Goal: Transaction & Acquisition: Purchase product/service

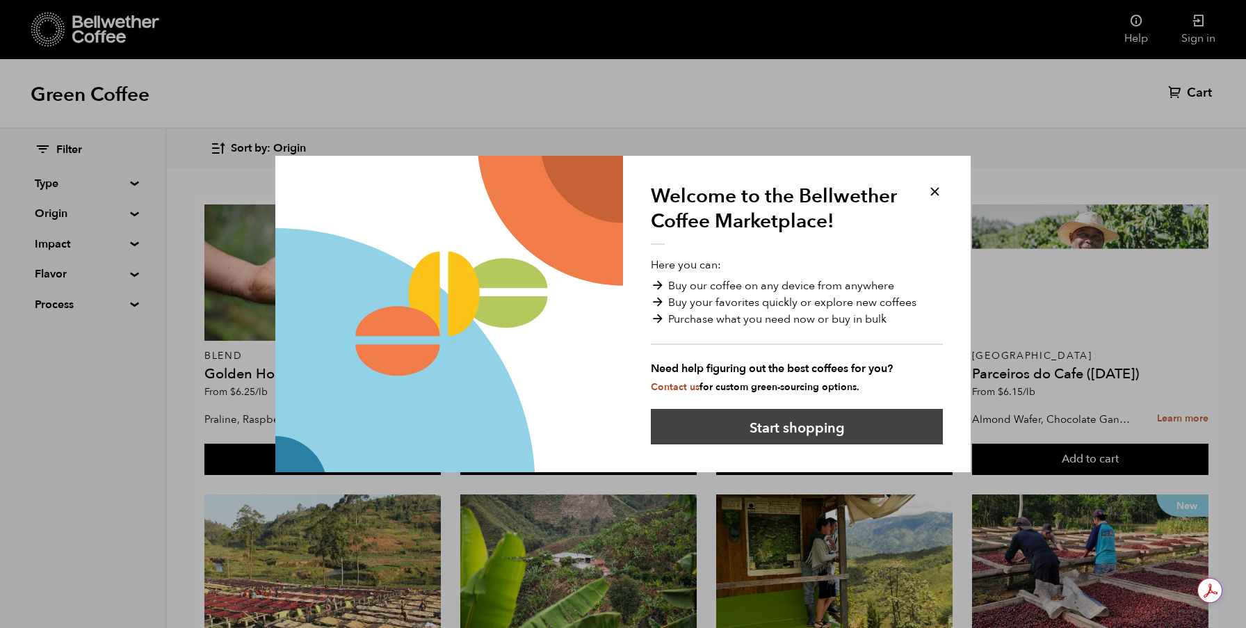
click at [780, 435] on button "Start shopping" at bounding box center [797, 426] width 292 height 35
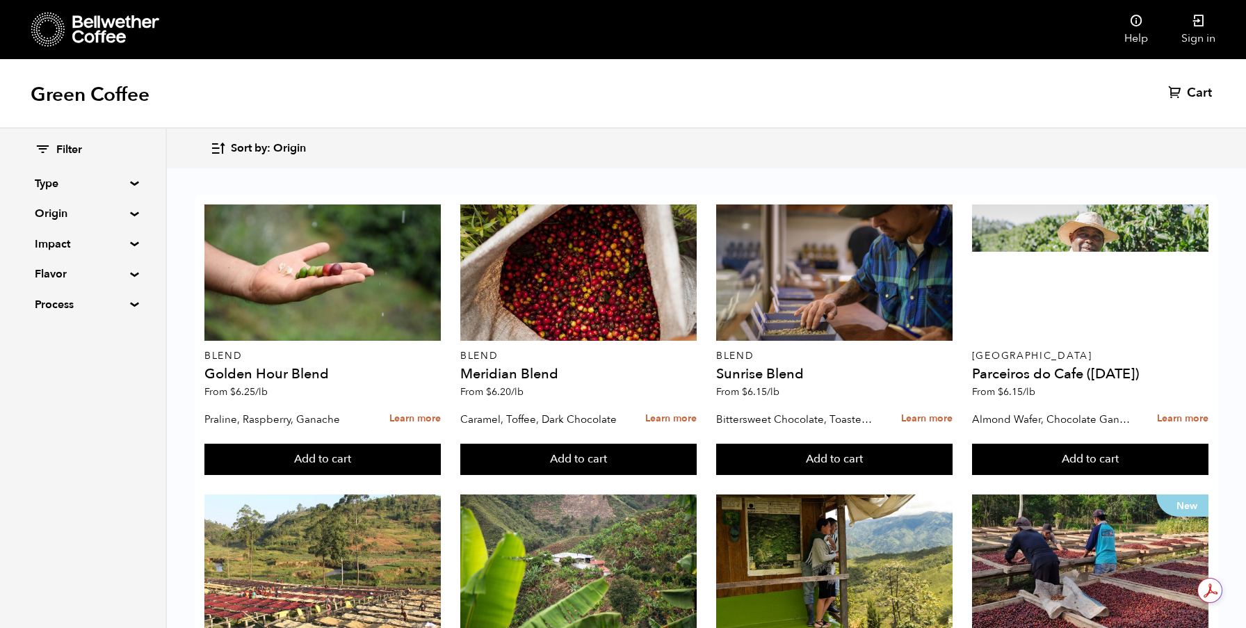
scroll to position [565, 0]
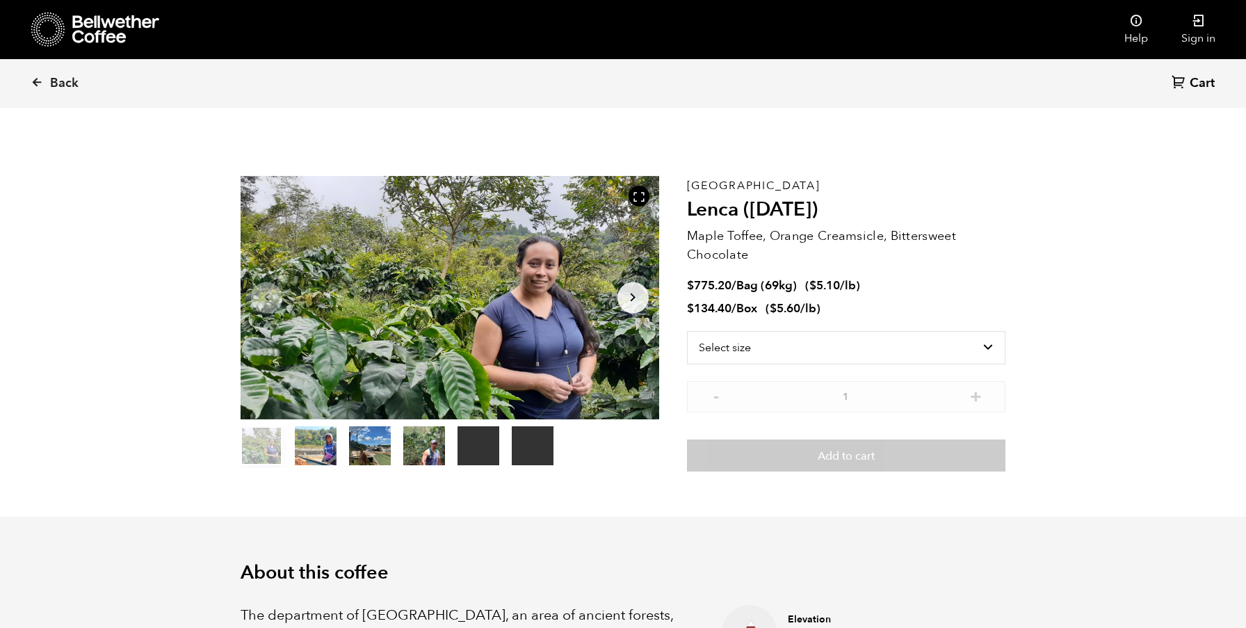
scroll to position [605, 741]
click at [790, 346] on select "Select size Bag (69kg) (152 lbs) Box (24 lbs)" at bounding box center [846, 347] width 319 height 33
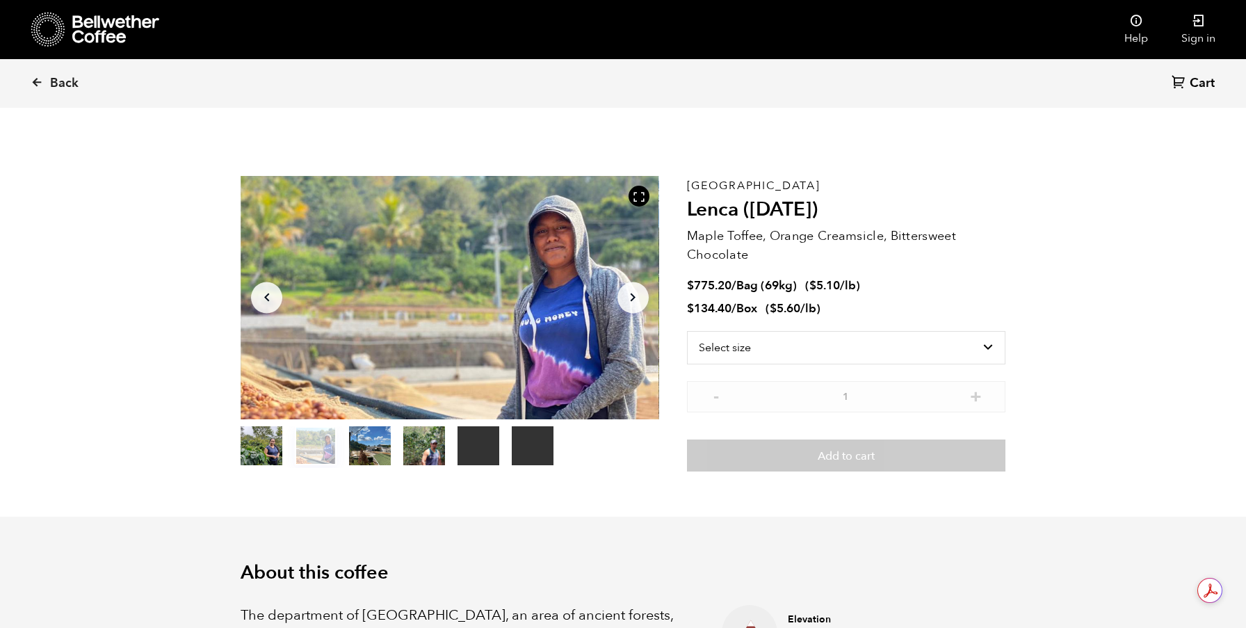
click at [314, 444] on button "item 1" at bounding box center [316, 448] width 42 height 39
click at [378, 444] on button "item 2" at bounding box center [370, 448] width 42 height 39
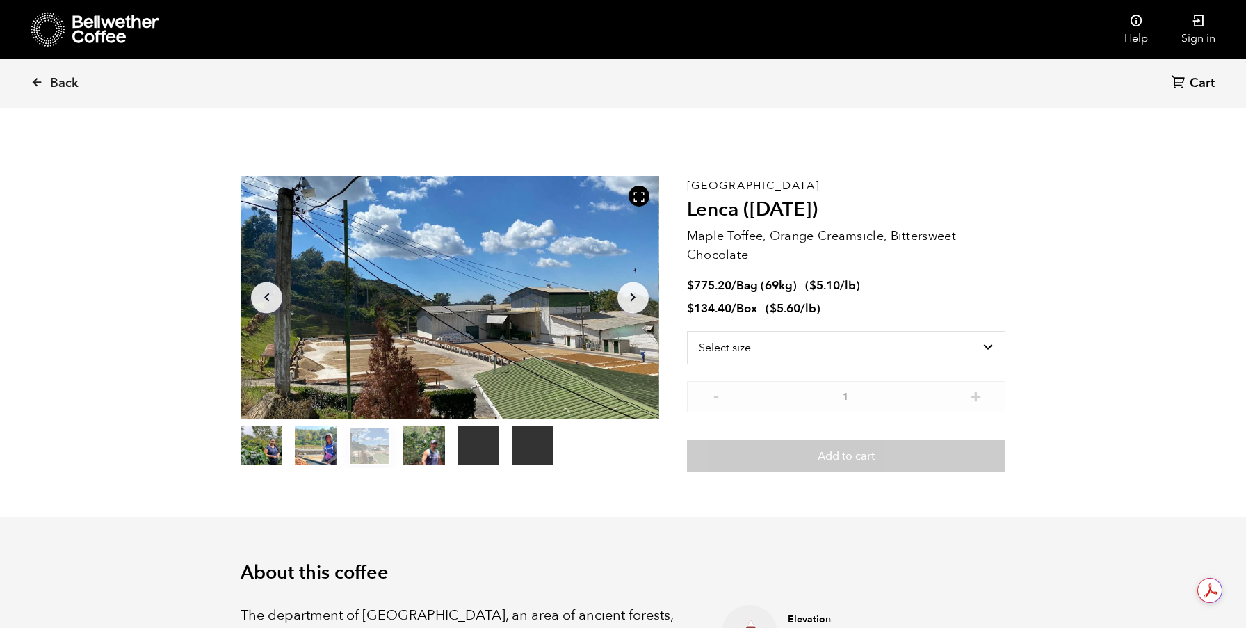
click at [410, 445] on button "item 3" at bounding box center [424, 448] width 42 height 39
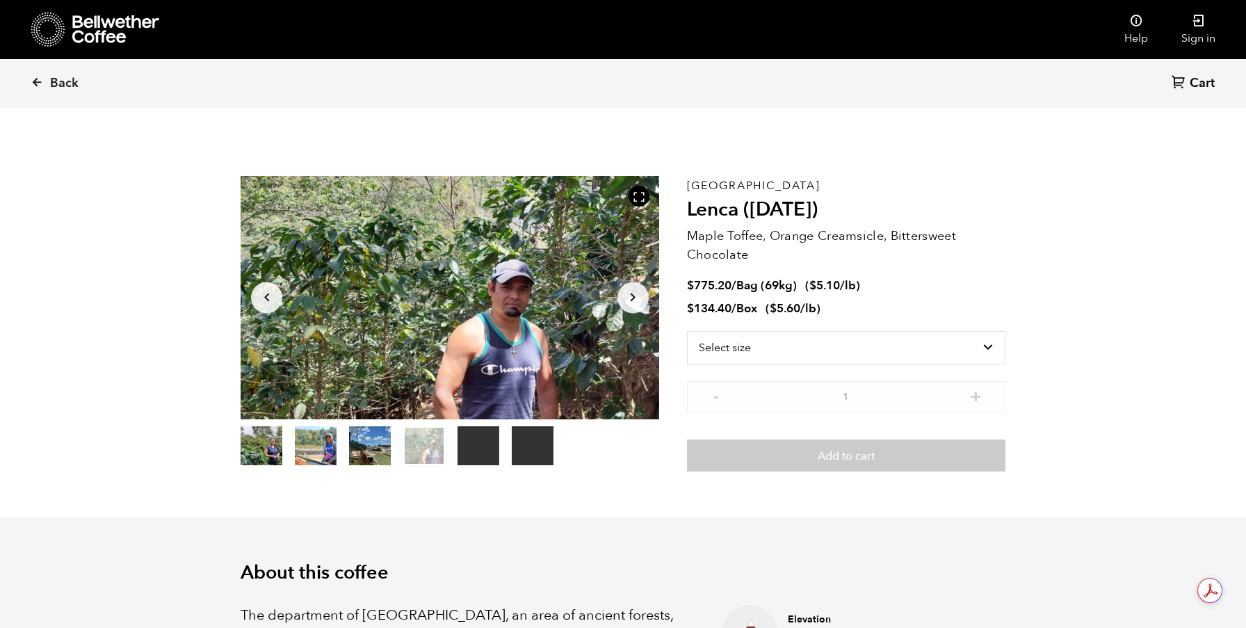
click at [456, 444] on ol "item 0 item 1 item 2 item 3 item 4 item 5" at bounding box center [397, 448] width 313 height 39
click at [481, 445] on button "item 4" at bounding box center [479, 448] width 42 height 39
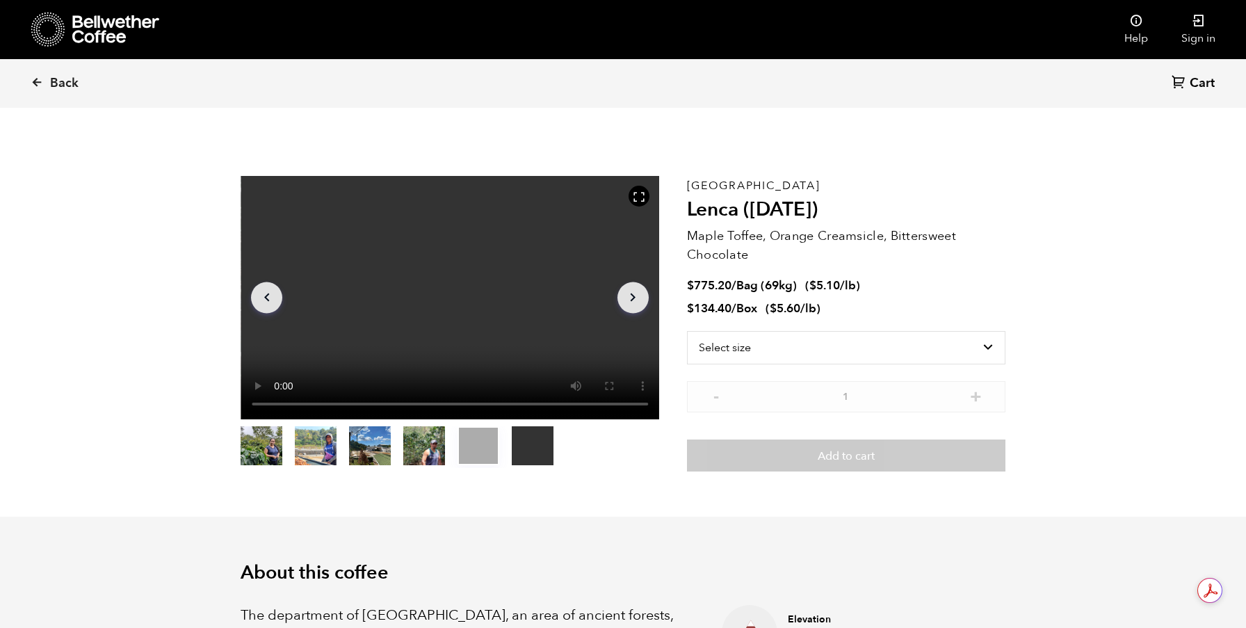
click at [531, 442] on button "item 5" at bounding box center [533, 448] width 42 height 39
click at [472, 314] on video "Your browser does not support the video tag." at bounding box center [450, 297] width 419 height 243
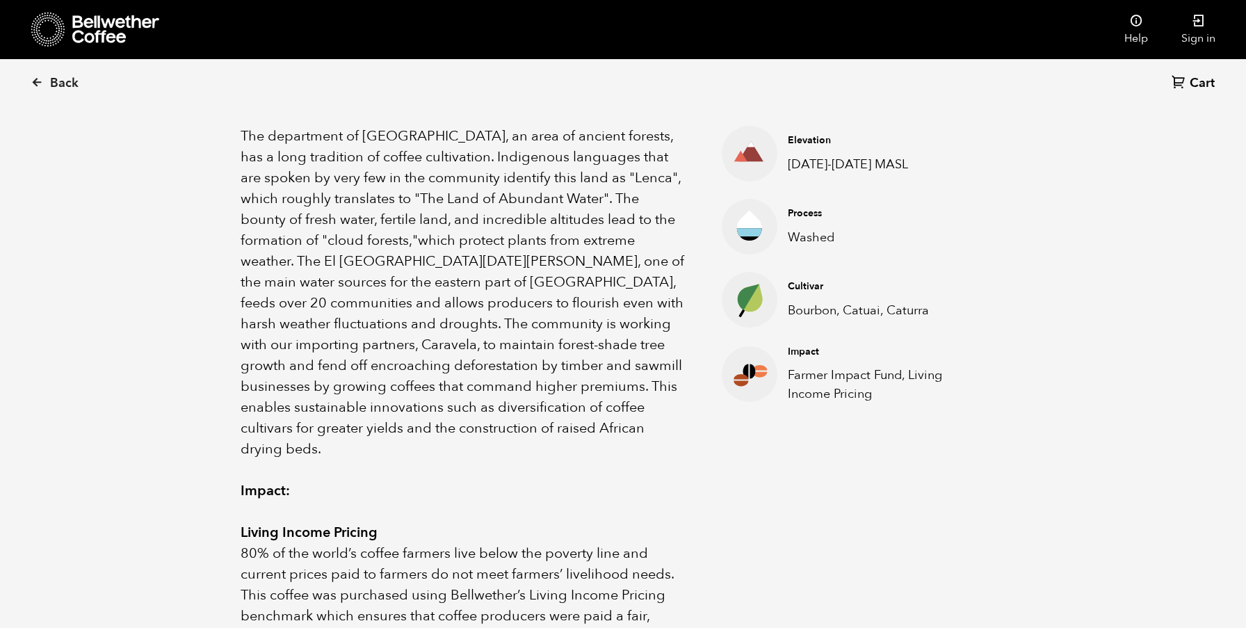
scroll to position [482, 0]
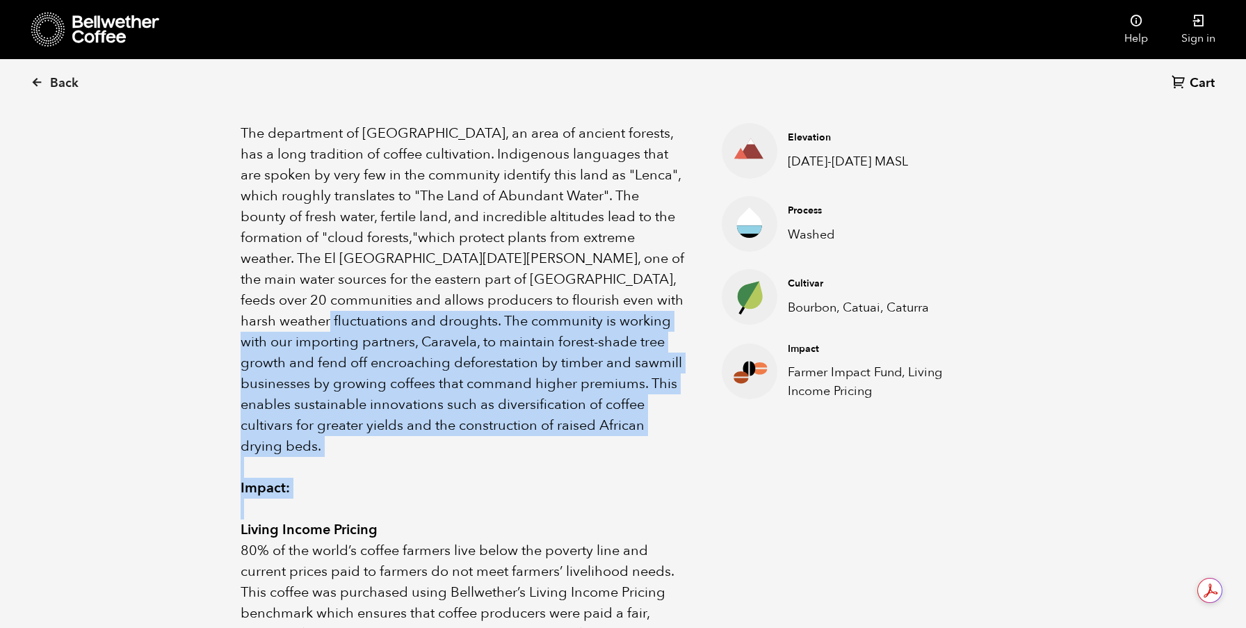
drag, startPoint x: 308, startPoint y: 314, endPoint x: 670, endPoint y: 497, distance: 405.9
click at [670, 497] on div "The department of Morazan, an area of ancient forests, has a long tradition of …" at bounding box center [464, 498] width 446 height 751
click at [670, 499] on p at bounding box center [464, 509] width 446 height 21
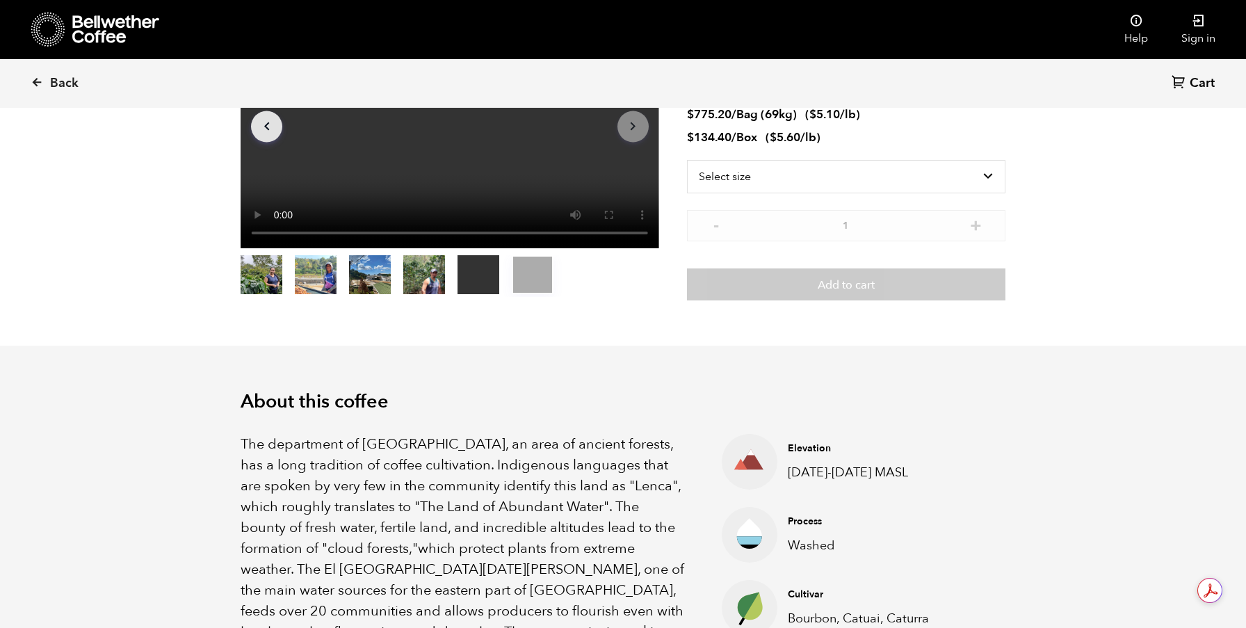
scroll to position [0, 0]
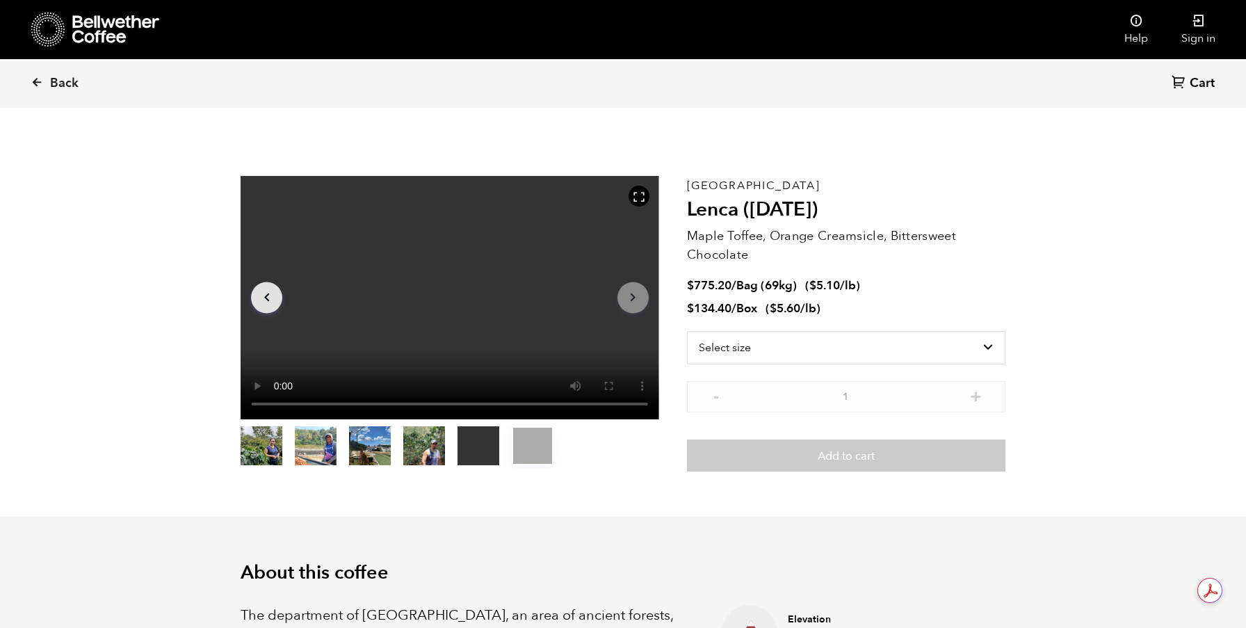
click at [273, 433] on button "item 0" at bounding box center [262, 448] width 42 height 39
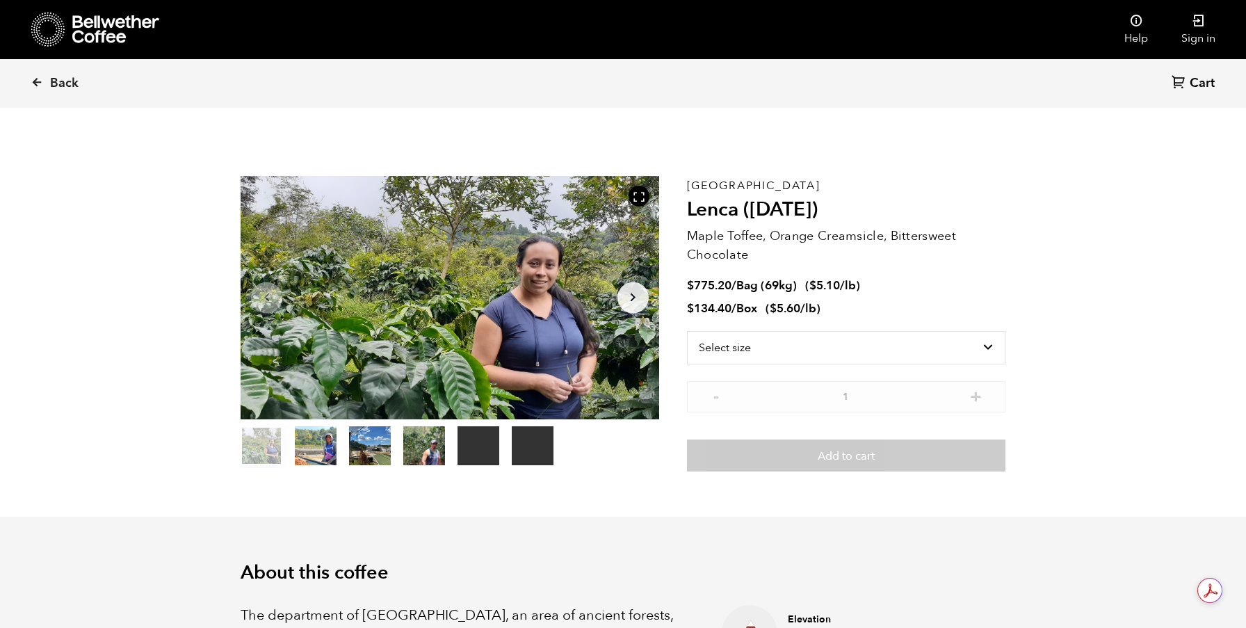
click at [307, 433] on button "item 1" at bounding box center [316, 448] width 42 height 39
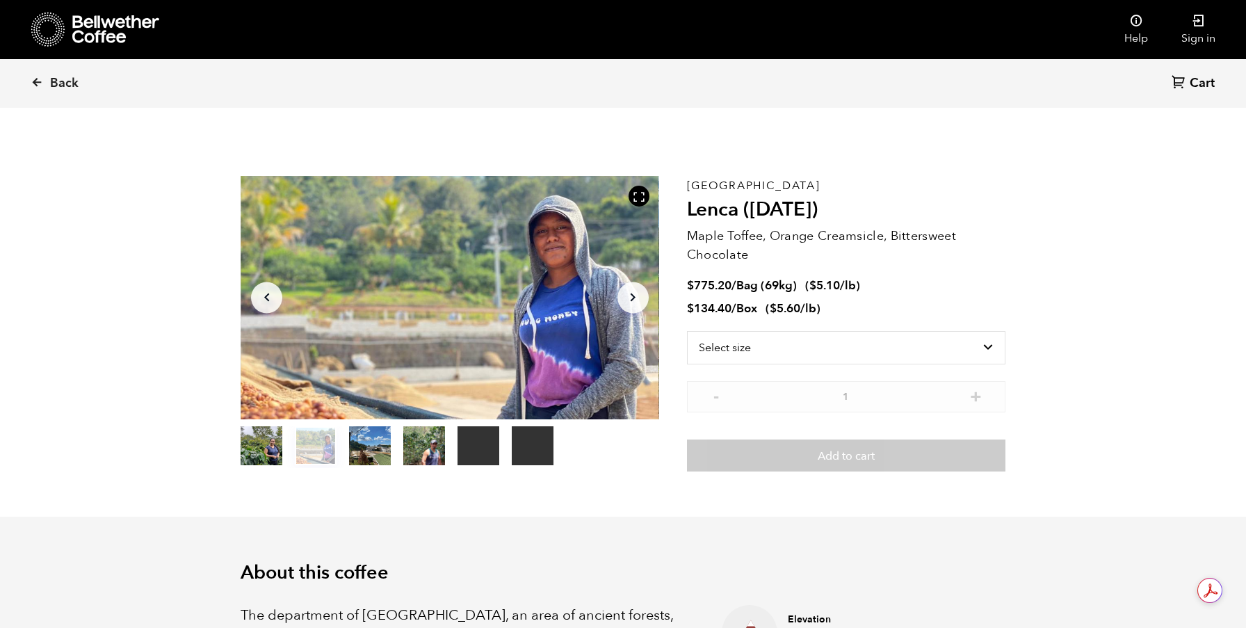
click at [343, 438] on ol "item 0 item 1 item 2 item 3 item 4 item 5" at bounding box center [397, 448] width 313 height 39
click at [377, 446] on button "item 2" at bounding box center [370, 448] width 42 height 39
